Goal: Information Seeking & Learning: Check status

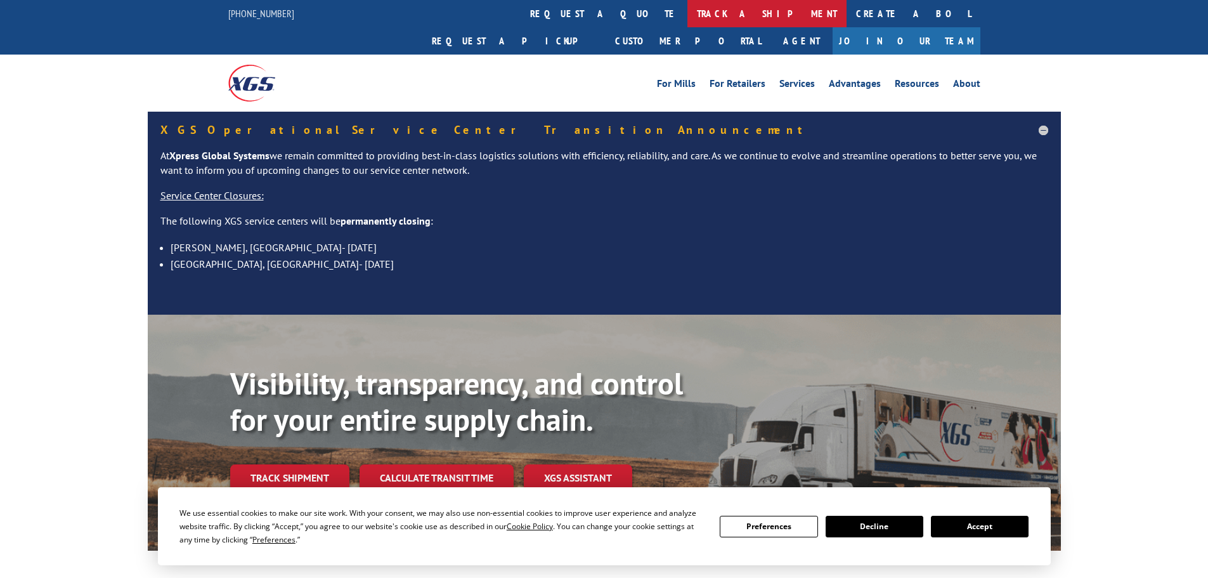
click at [687, 22] on link "track a shipment" at bounding box center [766, 13] width 159 height 27
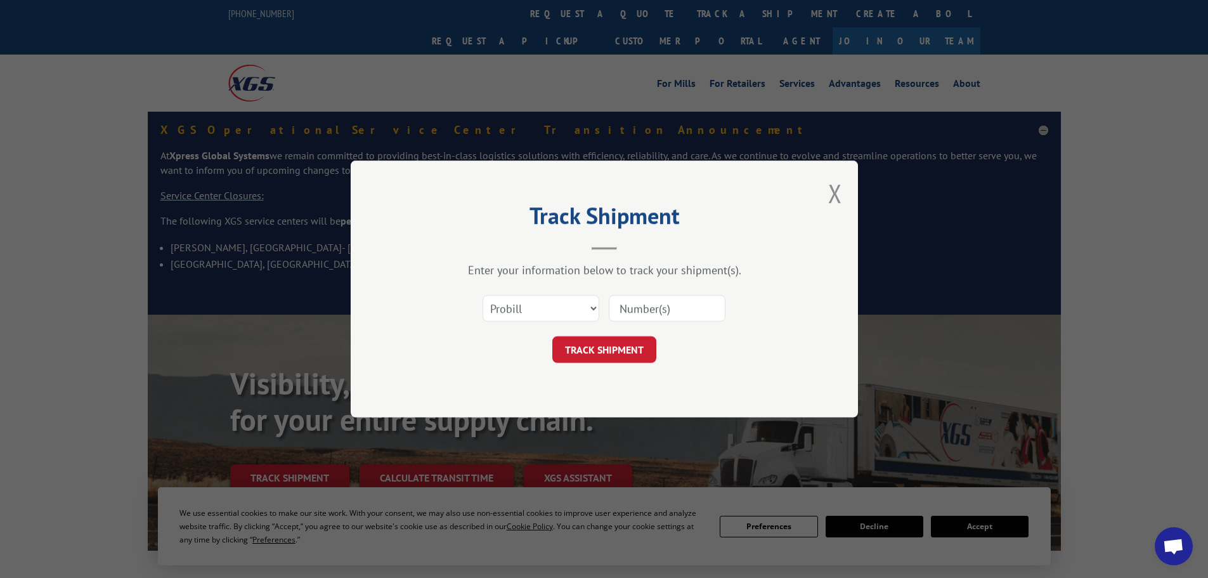
paste input "17469238"
type input "17469238"
click at [637, 354] on button "TRACK SHIPMENT" at bounding box center [604, 349] width 104 height 27
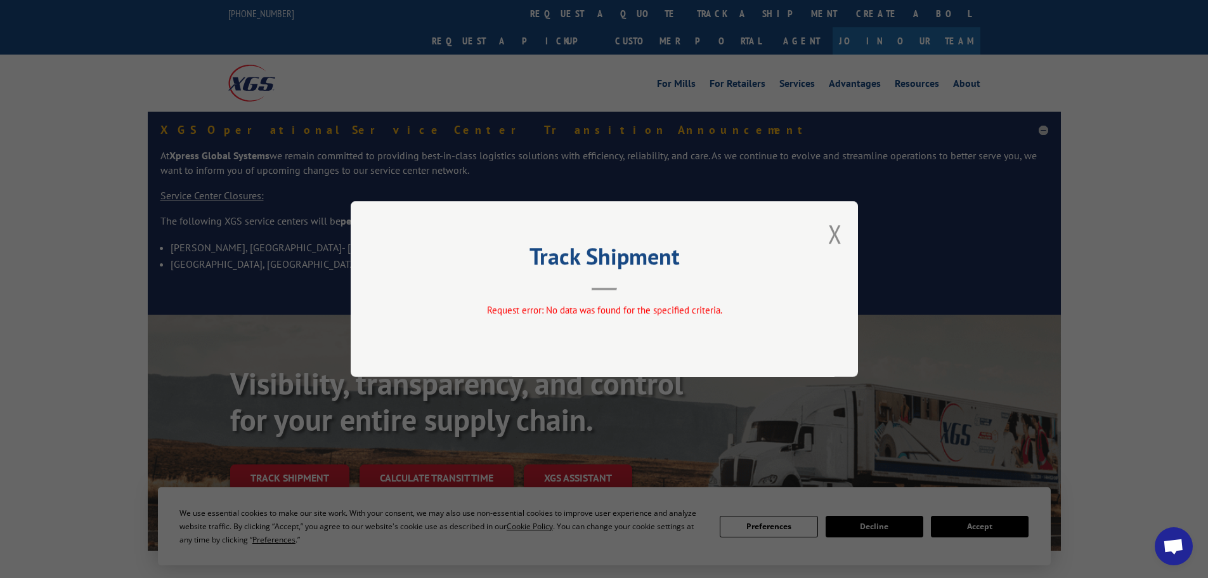
click at [824, 230] on div "Track Shipment Request error: No data was found for the specified criteria." at bounding box center [604, 289] width 507 height 176
click at [833, 235] on button "Close modal" at bounding box center [835, 234] width 14 height 34
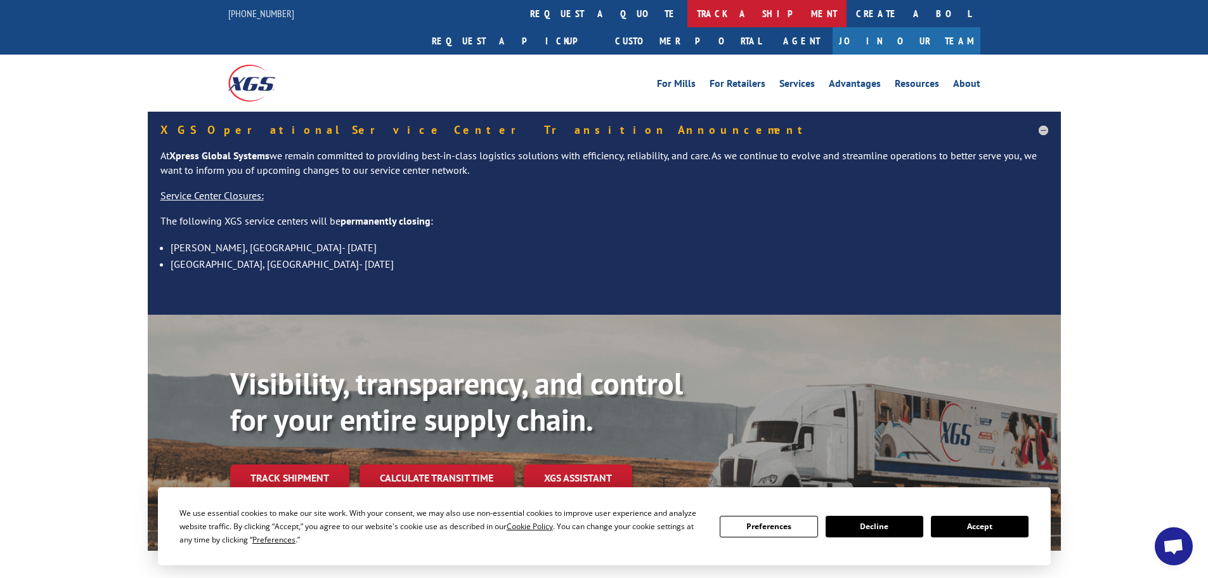
click at [687, 9] on link "track a shipment" at bounding box center [766, 13] width 159 height 27
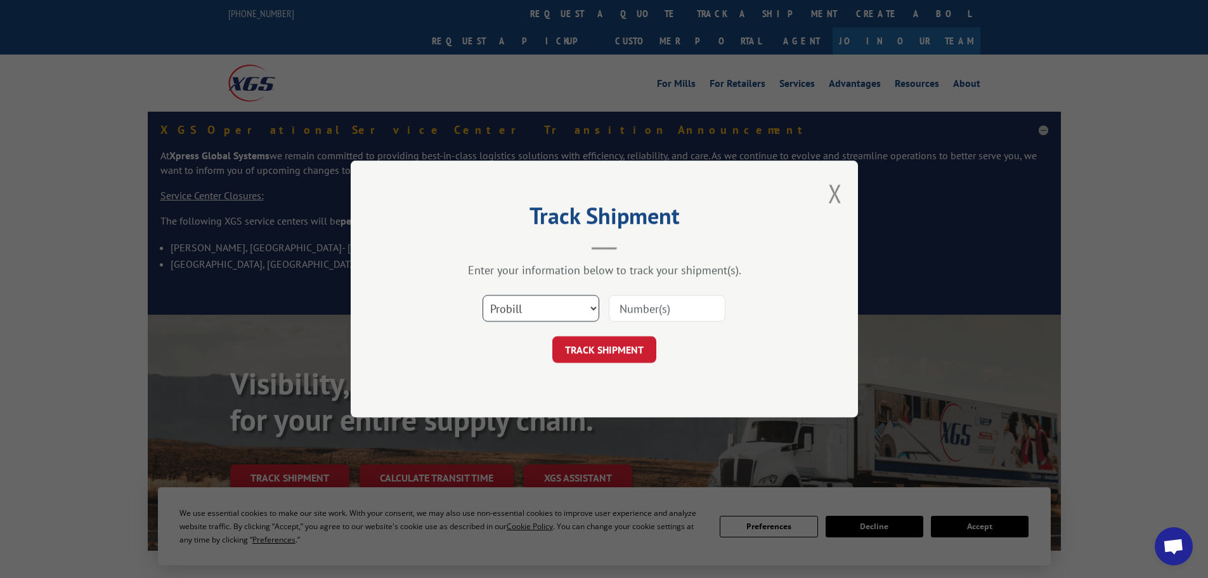
click at [514, 300] on select "Select category... Probill BOL PO" at bounding box center [541, 308] width 117 height 27
select select "po"
click at [483, 295] on select "Select category... Probill BOL PO" at bounding box center [541, 308] width 117 height 27
click at [680, 311] on input at bounding box center [667, 308] width 117 height 27
paste input "#62530983"
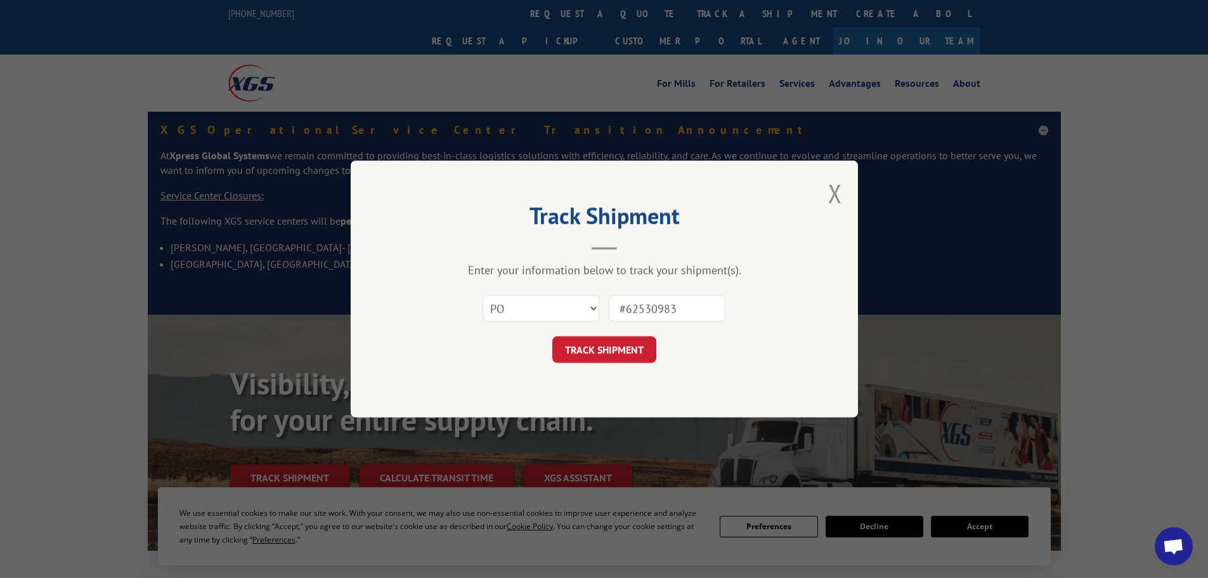
click at [627, 311] on input "#62530983" at bounding box center [667, 308] width 117 height 27
type input "62530983"
click at [552, 336] on button "TRACK SHIPMENT" at bounding box center [604, 349] width 104 height 27
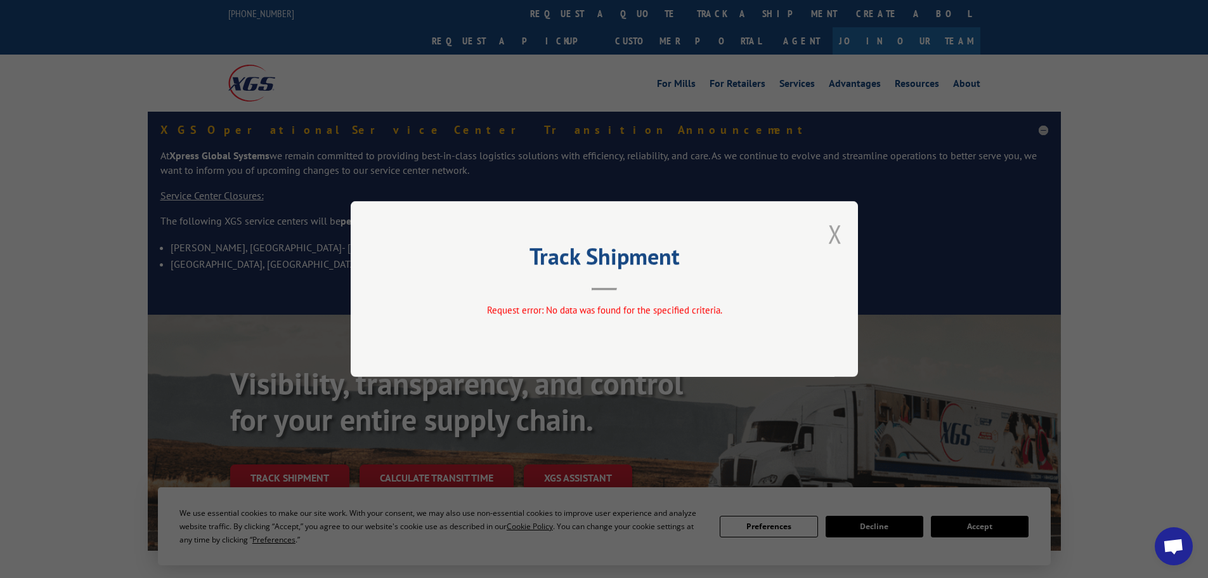
click at [840, 230] on button "Close modal" at bounding box center [835, 234] width 14 height 34
